Goal: Task Accomplishment & Management: Manage account settings

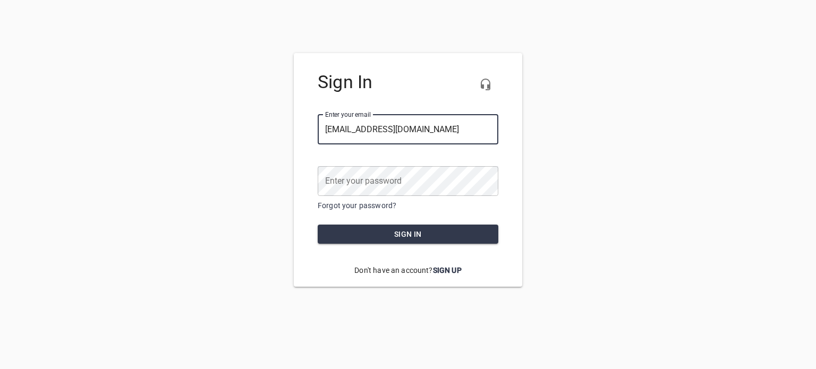
type input "[EMAIL_ADDRESS][DOMAIN_NAME]"
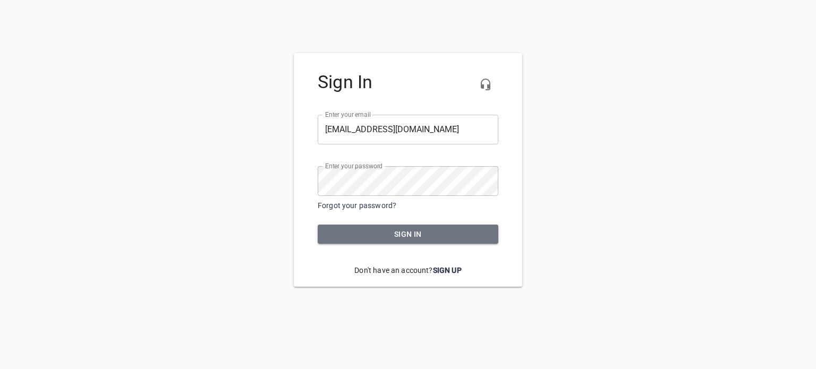
click at [416, 228] on span "Sign in" at bounding box center [408, 234] width 164 height 13
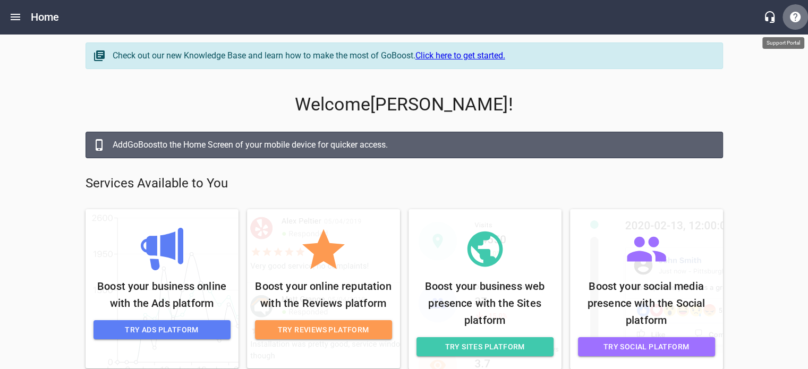
click at [797, 14] on icon "button" at bounding box center [795, 17] width 13 height 13
click at [19, 11] on icon "Open drawer" at bounding box center [15, 17] width 13 height 13
